Goal: Check status

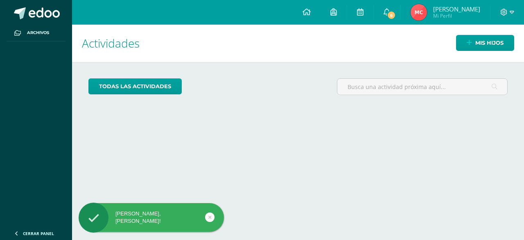
click at [427, 10] on img at bounding box center [419, 12] width 16 height 16
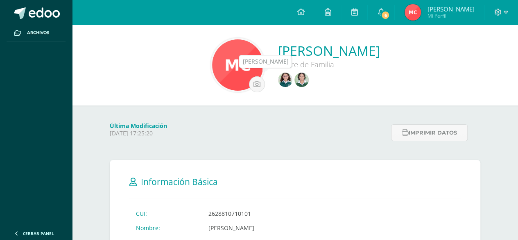
click at [294, 81] on img at bounding box center [301, 79] width 14 height 14
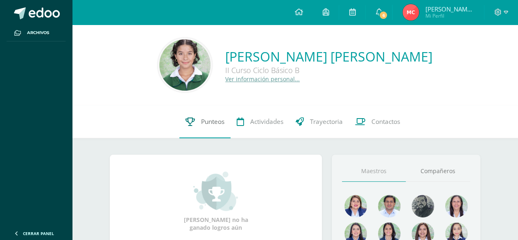
click at [190, 124] on icon at bounding box center [190, 121] width 9 height 9
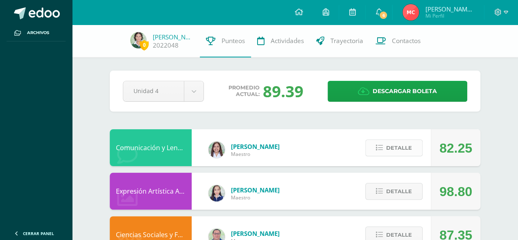
click at [403, 156] on button "Detalle" at bounding box center [393, 147] width 57 height 17
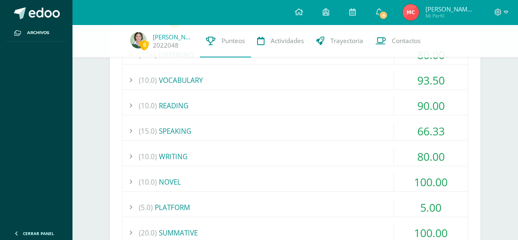
scroll to position [163, 0]
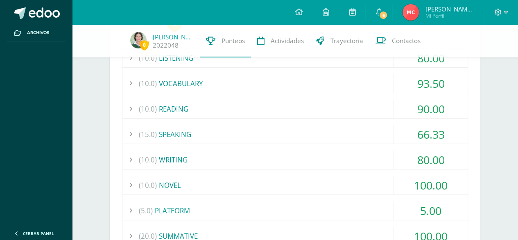
click at [172, 135] on div "(15.0) SPEAKING" at bounding box center [294, 134] width 345 height 18
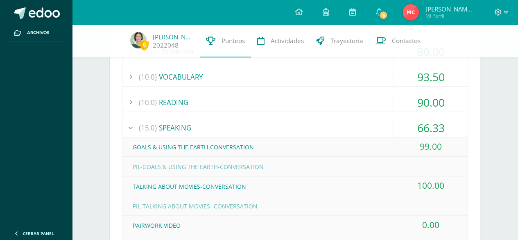
scroll to position [170, 0]
click at [169, 126] on div "(15.0) SPEAKING" at bounding box center [294, 128] width 345 height 18
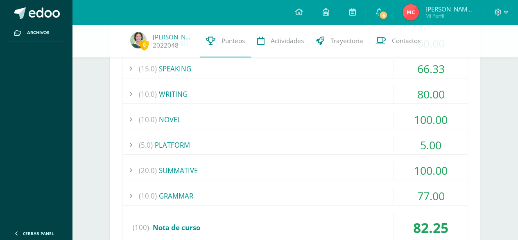
scroll to position [230, 0]
click at [178, 189] on div "(10.0) GRAMMAR" at bounding box center [294, 195] width 345 height 18
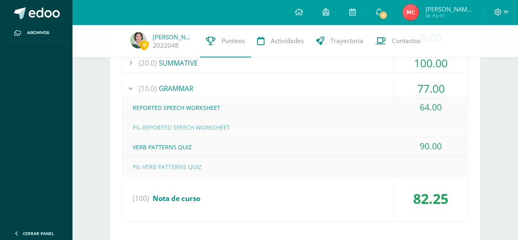
scroll to position [337, 0]
click at [171, 82] on div "(10.0) GRAMMAR" at bounding box center [294, 87] width 345 height 18
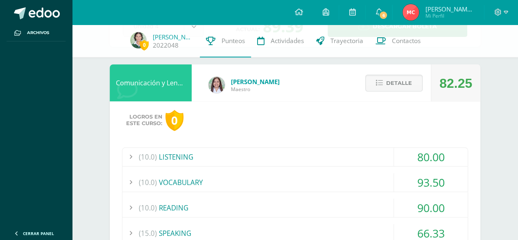
scroll to position [64, 0]
